Goal: Task Accomplishment & Management: Complete application form

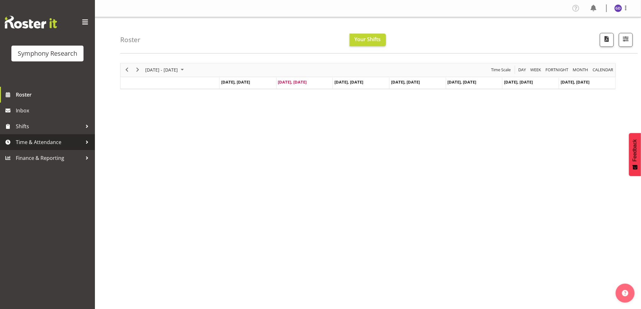
click at [30, 140] on span "Time & Attendance" at bounding box center [49, 141] width 66 height 9
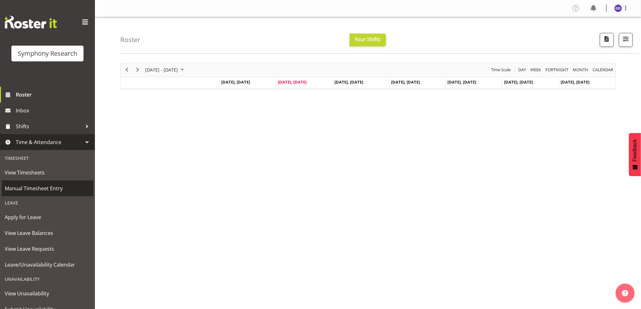
click at [39, 187] on span "Manual Timesheet Entry" at bounding box center [47, 187] width 85 height 9
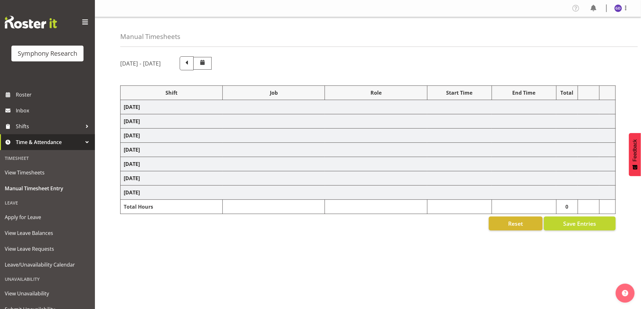
select select "26078"
select select "10242"
select select "47"
select select "26078"
select select "10458"
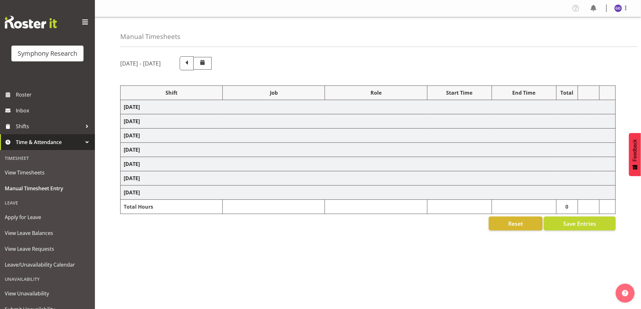
select select "47"
select select "26078"
select select "10242"
select select "47"
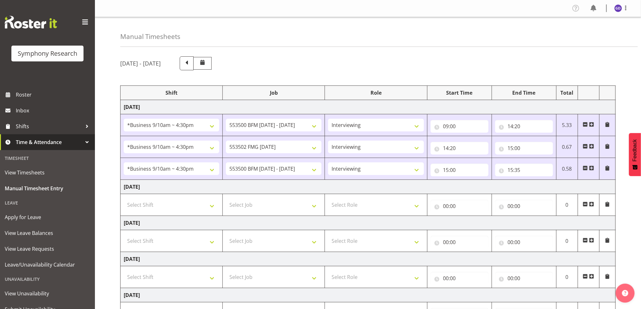
scroll to position [47, 0]
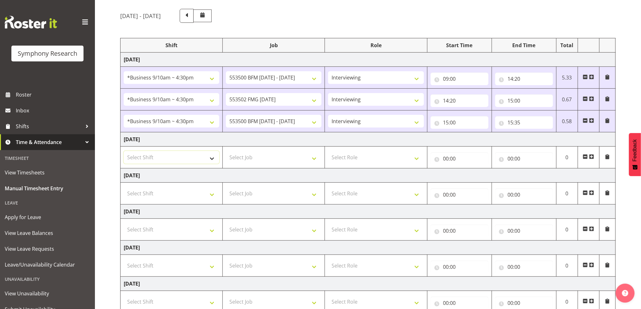
click at [211, 160] on select "Select Shift !!Weekend Residential (Roster IT Shift Label) *Business 9/10am ~ 4…" at bounding box center [171, 157] width 95 height 13
select select "26078"
click at [124, 152] on select "Select Shift !!Weekend Residential (Roster IT Shift Label) *Business 9/10am ~ 4…" at bounding box center [171, 157] width 95 height 13
click at [312, 157] on select "Select Job 550060 IF Admin 553492 World Poll Aus Wave 2 Main 2025 553500 BFM Ju…" at bounding box center [273, 157] width 95 height 13
select select "10242"
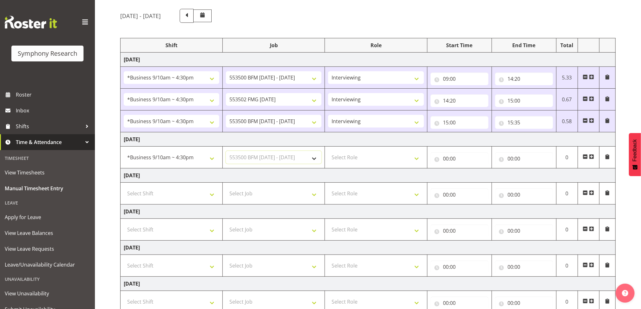
click at [226, 152] on select "Select Job 550060 IF Admin 553492 World Poll Aus Wave 2 Main 2025 553500 BFM Ju…" at bounding box center [273, 157] width 95 height 13
drag, startPoint x: 418, startPoint y: 161, endPoint x: 414, endPoint y: 155, distance: 7.7
click at [418, 161] on select "Select Role Briefing Interviewing" at bounding box center [375, 157] width 95 height 13
select select "47"
click at [328, 152] on select "Select Role Briefing Interviewing" at bounding box center [375, 157] width 95 height 13
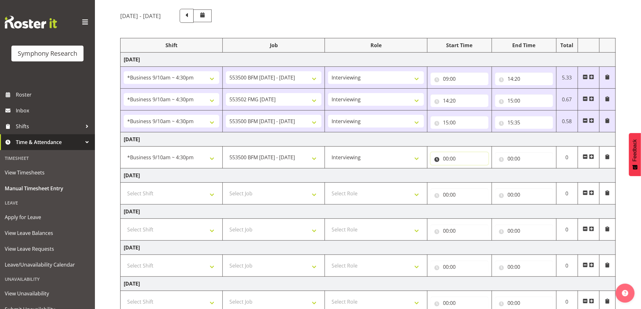
click at [450, 154] on input "00:00" at bounding box center [459, 158] width 58 height 13
click at [471, 178] on select "00 01 02 03 04 05 06 07 08 09 10 11 12 13 14 15 16 17 18 19 20 21 22 23" at bounding box center [473, 175] width 14 height 13
select select "9"
click at [466, 170] on select "00 01 02 03 04 05 06 07 08 09 10 11 12 13 14 15 16 17 18 19 20 21 22 23" at bounding box center [473, 175] width 14 height 13
type input "09:00"
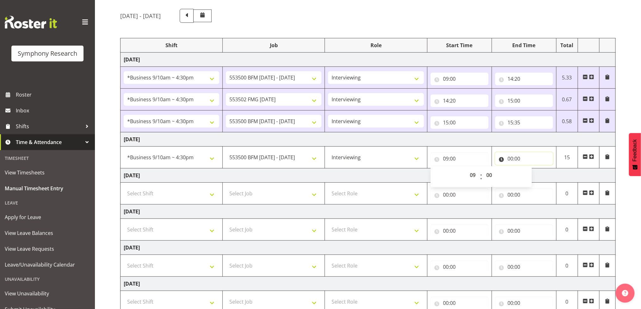
click at [516, 159] on input "00:00" at bounding box center [524, 158] width 58 height 13
click at [536, 177] on select "00 01 02 03 04 05 06 07 08 09 10 11 12 13 14 15 16 17 18 19 20 21 22 23" at bounding box center [538, 175] width 14 height 13
select select "13"
click at [531, 170] on select "00 01 02 03 04 05 06 07 08 09 10 11 12 13 14 15 16 17 18 19 20 21 22 23" at bounding box center [538, 175] width 14 height 13
type input "13:00"
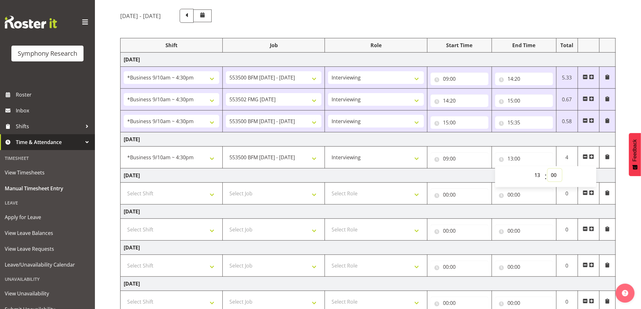
click at [554, 177] on select "00 01 02 03 04 05 06 07 08 09 10 11 12 13 14 15 16 17 18 19 20 21 22 23 24 25 2…" at bounding box center [554, 175] width 14 height 13
select select "30"
click at [547, 170] on select "00 01 02 03 04 05 06 07 08 09 10 11 12 13 14 15 16 17 18 19 20 21 22 23 24 25 2…" at bounding box center [554, 175] width 14 height 13
type input "13:30"
drag, startPoint x: 593, startPoint y: 158, endPoint x: 574, endPoint y: 157, distance: 19.1
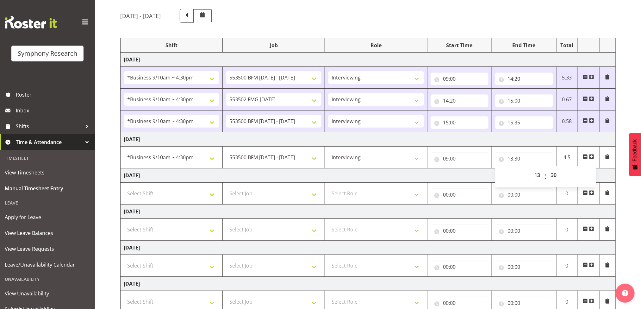
click at [593, 158] on span at bounding box center [591, 156] width 5 height 5
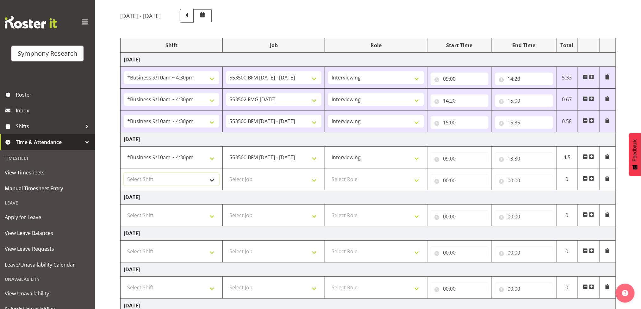
drag, startPoint x: 209, startPoint y: 177, endPoint x: 214, endPoint y: 174, distance: 6.7
click at [209, 177] on select "Select Shift !!Weekend Residential (Roster IT Shift Label) *Business 9/10am ~ 4…" at bounding box center [171, 179] width 95 height 13
select select "26078"
click at [124, 174] on select "Select Shift !!Weekend Residential (Roster IT Shift Label) *Business 9/10am ~ 4…" at bounding box center [171, 179] width 95 height 13
click at [313, 178] on select "Select Job 550060 IF Admin 553492 World Poll Aus Wave 2 Main 2025 553500 BFM Ju…" at bounding box center [273, 179] width 95 height 13
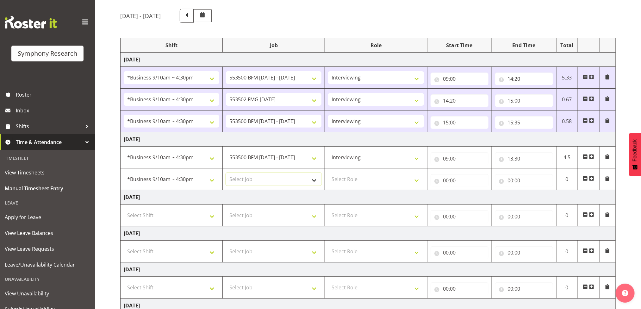
select select "10458"
click at [226, 174] on select "Select Job 550060 IF Admin 553492 World Poll Aus Wave 2 Main 2025 553500 BFM Ju…" at bounding box center [273, 179] width 95 height 13
click at [414, 180] on select "Select Role Briefing Interviewing" at bounding box center [375, 179] width 95 height 13
select select "47"
click at [328, 174] on select "Select Role Briefing Interviewing" at bounding box center [375, 179] width 95 height 13
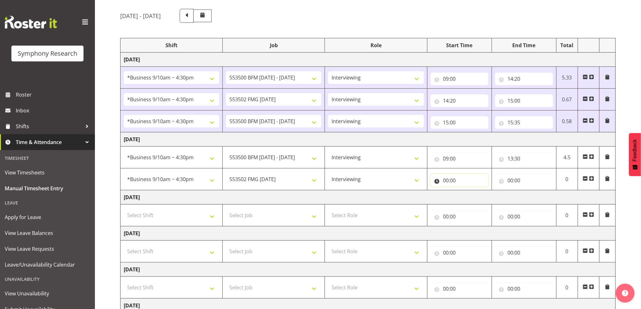
click at [459, 182] on input "00:00" at bounding box center [459, 180] width 58 height 13
click at [473, 201] on select "00 01 02 03 04 05 06 07 08 09 10 11 12 13 14 15 16 17 18 19 20 21 22 23" at bounding box center [473, 196] width 14 height 13
select select "13"
click at [466, 192] on select "00 01 02 03 04 05 06 07 08 09 10 11 12 13 14 15 16 17 18 19 20 21 22 23" at bounding box center [473, 196] width 14 height 13
type input "13:00"
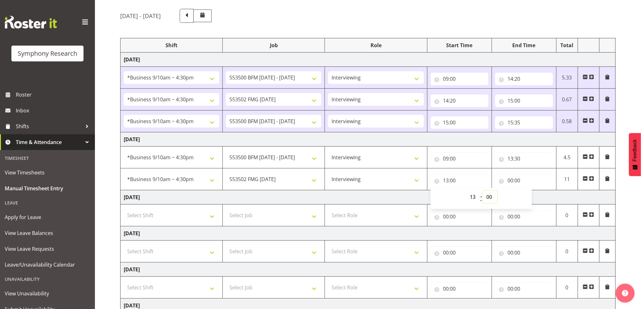
click at [490, 199] on select "00 01 02 03 04 05 06 07 08 09 10 11 12 13 14 15 16 17 18 19 20 21 22 23 24 25 2…" at bounding box center [490, 196] width 14 height 13
select select "30"
click at [483, 192] on select "00 01 02 03 04 05 06 07 08 09 10 11 12 13 14 15 16 17 18 19 20 21 22 23 24 25 2…" at bounding box center [490, 196] width 14 height 13
type input "13:30"
click at [520, 181] on input "00:00" at bounding box center [524, 180] width 58 height 13
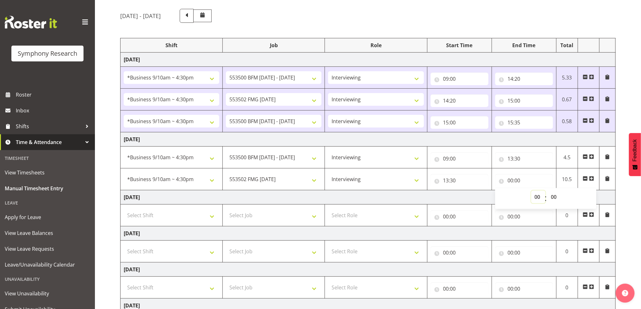
click at [537, 196] on select "00 01 02 03 04 05 06 07 08 09 10 11 12 13 14 15 16 17 18 19 20 21 22 23" at bounding box center [538, 196] width 14 height 13
select select "13"
click at [531, 192] on select "00 01 02 03 04 05 06 07 08 09 10 11 12 13 14 15 16 17 18 19 20 21 22 23" at bounding box center [538, 196] width 14 height 13
type input "13:00"
click at [553, 198] on select "00 01 02 03 04 05 06 07 08 09 10 11 12 13 14 15 16 17 18 19 20 21 22 23 24 25 2…" at bounding box center [554, 196] width 14 height 13
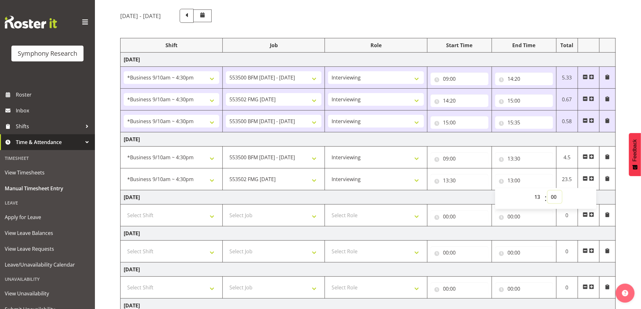
select select "45"
click at [547, 192] on select "00 01 02 03 04 05 06 07 08 09 10 11 12 13 14 15 16 17 18 19 20 21 22 23 24 25 2…" at bounding box center [554, 196] width 14 height 13
type input "13:45"
click at [592, 179] on span at bounding box center [591, 178] width 5 height 5
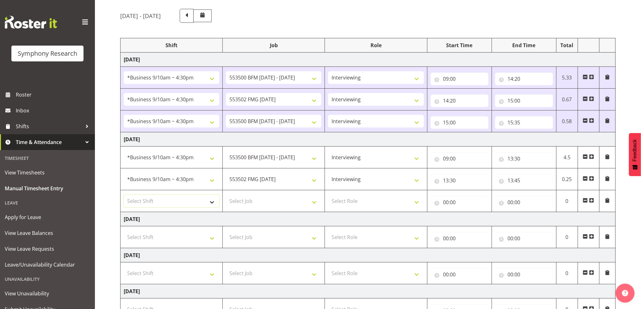
click at [210, 200] on select "Select Shift !!Weekend Residential (Roster IT Shift Label) *Business 9/10am ~ 4…" at bounding box center [171, 200] width 95 height 13
select select "26078"
click at [124, 196] on select "Select Shift !!Weekend Residential (Roster IT Shift Label) *Business 9/10am ~ 4…" at bounding box center [171, 200] width 95 height 13
drag, startPoint x: 313, startPoint y: 200, endPoint x: 313, endPoint y: 196, distance: 3.8
click at [313, 200] on select "Select Job 550060 IF Admin 553492 World Poll Aus Wave 2 Main 2025 553500 BFM Ju…" at bounding box center [273, 200] width 95 height 13
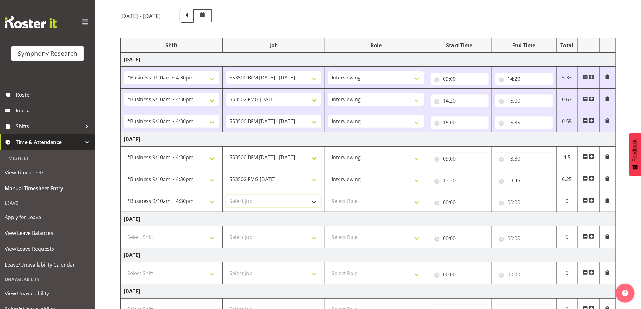
select select "10242"
click at [226, 196] on select "Select Job 550060 IF Admin 553492 World Poll Aus Wave 2 Main 2025 553500 BFM Ju…" at bounding box center [273, 200] width 95 height 13
click at [413, 205] on select "Select Role Briefing Interviewing" at bounding box center [375, 200] width 95 height 13
select select "47"
click at [328, 196] on select "Select Role Briefing Interviewing" at bounding box center [375, 200] width 95 height 13
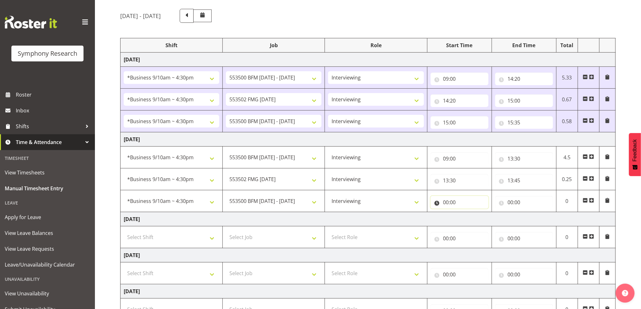
click at [454, 202] on input "00:00" at bounding box center [459, 202] width 58 height 13
click at [474, 219] on select "00 01 02 03 04 05 06 07 08 09 10 11 12 13 14 15 16 17 18 19 20 21 22 23" at bounding box center [473, 218] width 14 height 13
select select "13"
click at [466, 214] on select "00 01 02 03 04 05 06 07 08 09 10 11 12 13 14 15 16 17 18 19 20 21 22 23" at bounding box center [473, 218] width 14 height 13
type input "13:00"
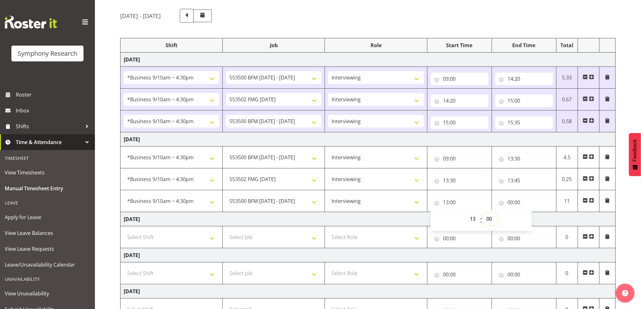
click at [490, 221] on select "00 01 02 03 04 05 06 07 08 09 10 11 12 13 14 15 16 17 18 19 20 21 22 23 24 25 2…" at bounding box center [490, 218] width 14 height 13
select select "45"
click at [483, 214] on select "00 01 02 03 04 05 06 07 08 09 10 11 12 13 14 15 16 17 18 19 20 21 22 23 24 25 2…" at bounding box center [490, 218] width 14 height 13
type input "13:45"
click at [519, 203] on input "00:00" at bounding box center [524, 202] width 58 height 13
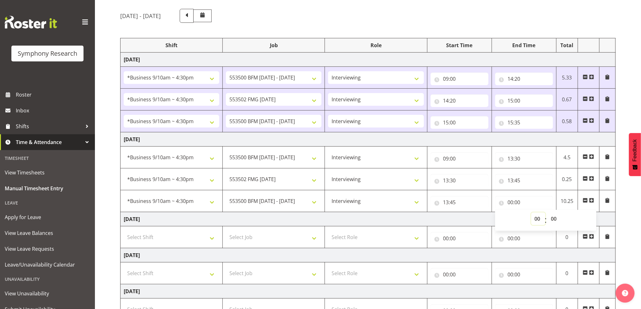
click at [540, 220] on select "00 01 02 03 04 05 06 07 08 09 10 11 12 13 14 15 16 17 18 19 20 21 22 23" at bounding box center [538, 218] width 14 height 13
select select "15"
click at [531, 214] on select "00 01 02 03 04 05 06 07 08 09 10 11 12 13 14 15 16 17 18 19 20 21 22 23" at bounding box center [538, 218] width 14 height 13
type input "15:00"
click at [556, 221] on select "00 01 02 03 04 05 06 07 08 09 10 11 12 13 14 15 16 17 18 19 20 21 22 23 24 25 2…" at bounding box center [554, 218] width 14 height 13
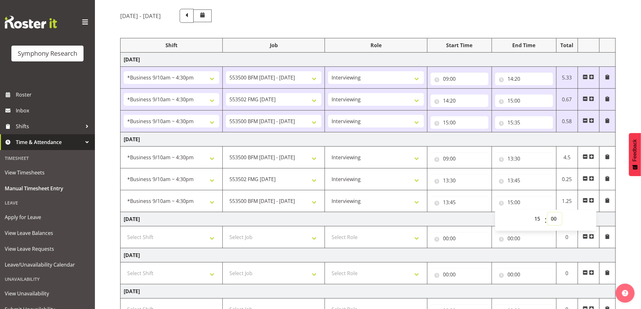
select select "34"
click at [547, 214] on select "00 01 02 03 04 05 06 07 08 09 10 11 12 13 14 15 16 17 18 19 20 21 22 23 24 25 2…" at bounding box center [554, 218] width 14 height 13
type input "15:34"
click at [626, 222] on div "August 11th - August 17th 2025 Shift Job Role Start Time End Time Total Monday …" at bounding box center [380, 215] width 520 height 423
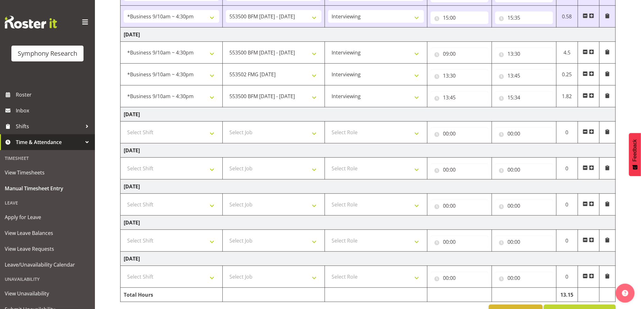
scroll to position [176, 0]
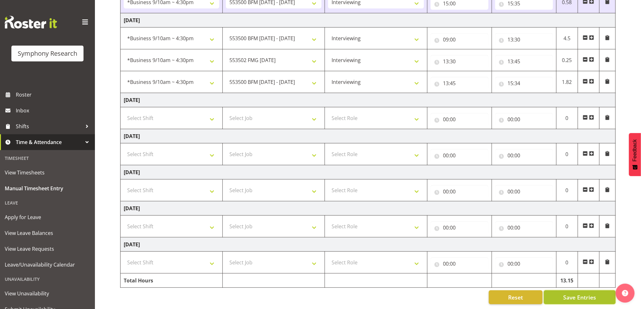
click at [577, 293] on span "Save Entries" at bounding box center [579, 297] width 33 height 8
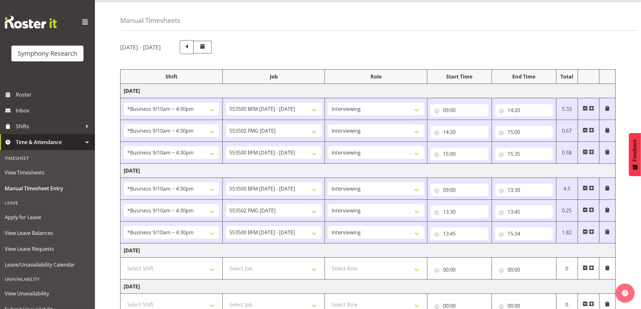
scroll to position [0, 0]
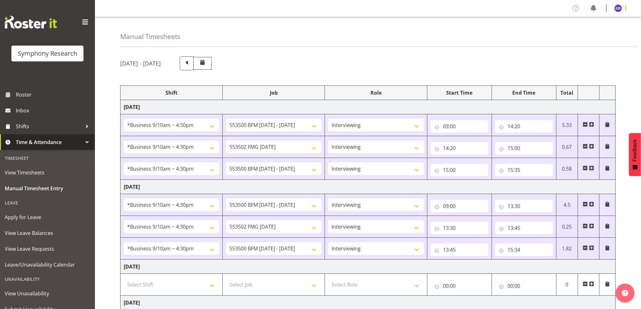
click at [624, 9] on span at bounding box center [626, 8] width 8 height 8
click at [601, 31] on link "Log Out" at bounding box center [598, 33] width 61 height 11
